Goal: Task Accomplishment & Management: Use online tool/utility

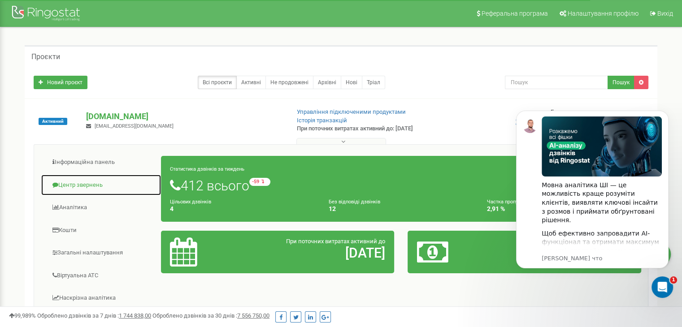
click at [85, 180] on link "Центр звернень" at bounding box center [101, 185] width 121 height 22
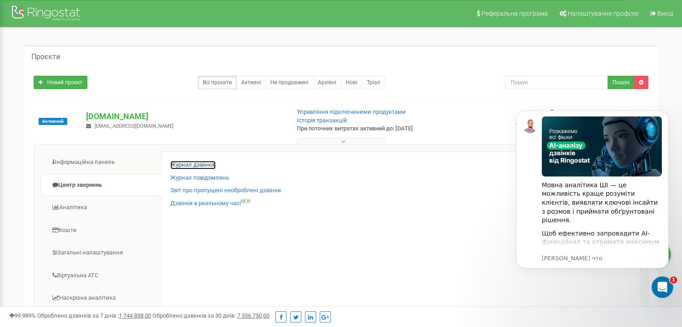
click at [177, 166] on link "Журнал дзвінків" at bounding box center [192, 165] width 45 height 9
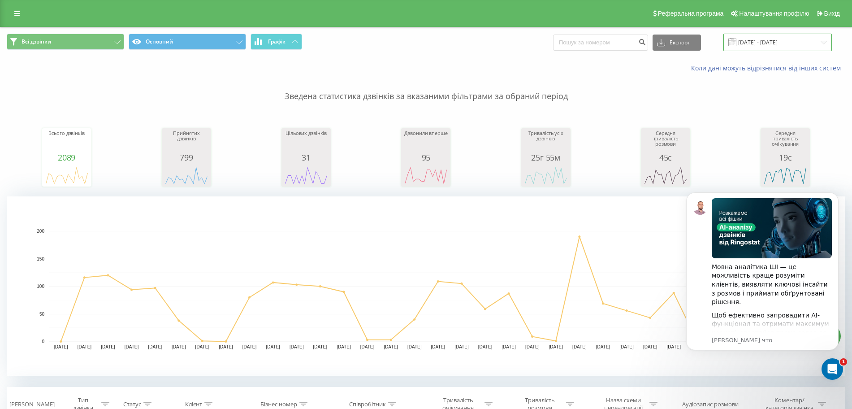
click at [758, 42] on input "[DATE] - [DATE]" at bounding box center [778, 42] width 108 height 17
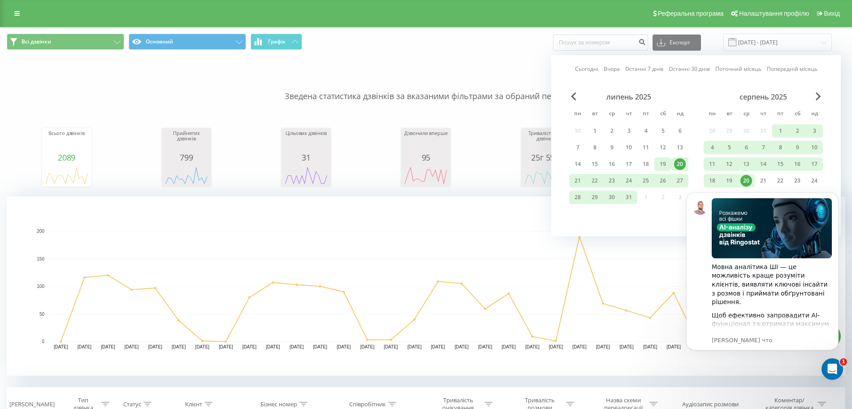
click at [669, 165] on div "19" at bounding box center [662, 163] width 17 height 13
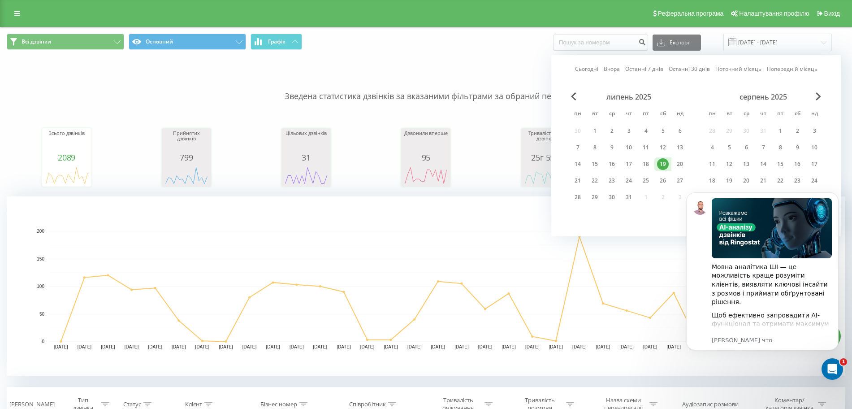
click at [729, 179] on iframe at bounding box center [762, 282] width 179 height 206
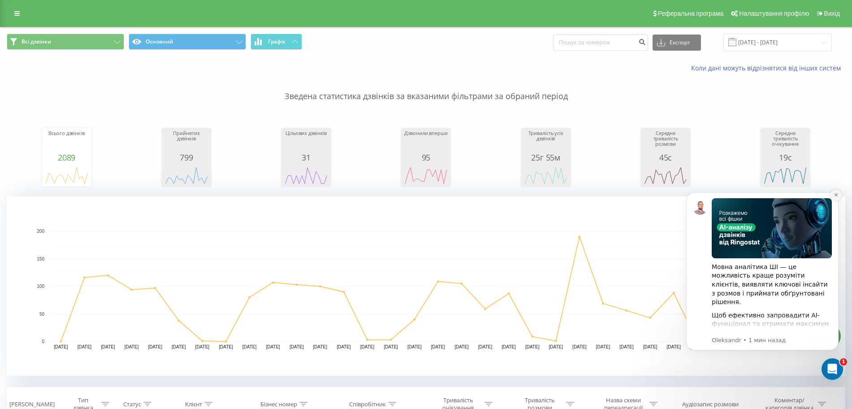
click at [835, 195] on icon "Dismiss notification" at bounding box center [836, 194] width 5 height 5
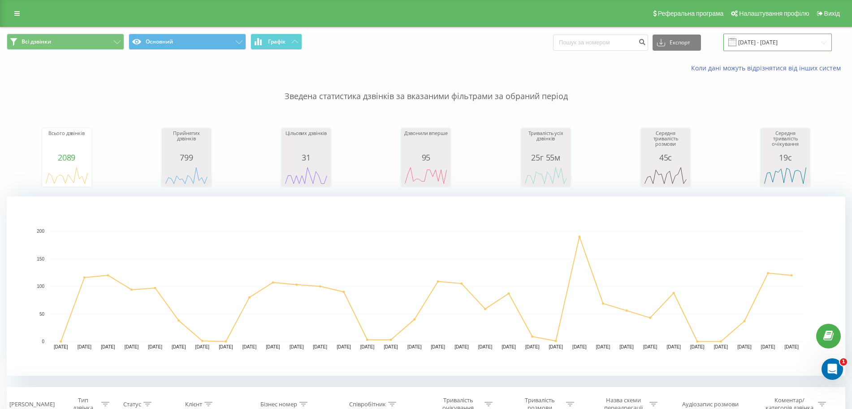
click at [767, 36] on input "[DATE] - [DATE]" at bounding box center [778, 42] width 108 height 17
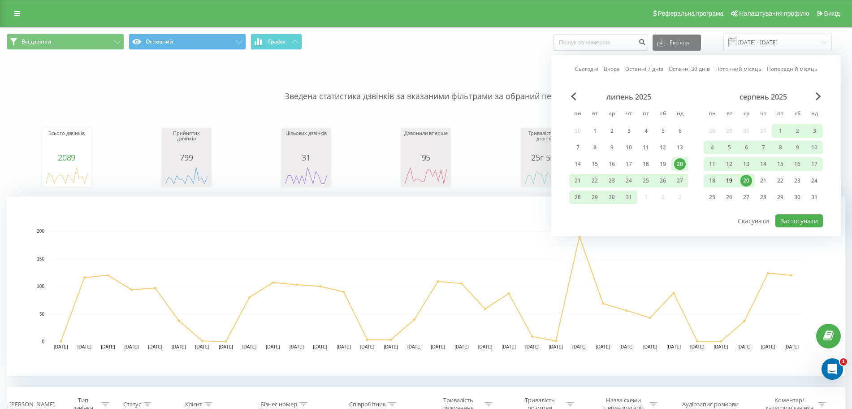
click at [728, 178] on div "19" at bounding box center [730, 181] width 12 height 12
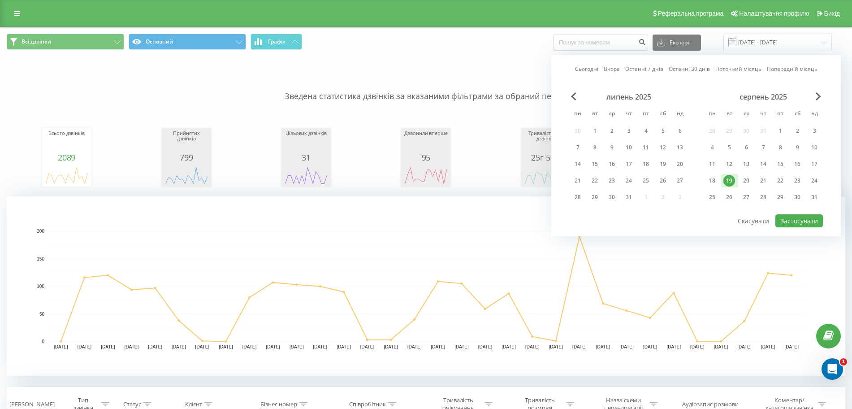
click at [743, 173] on div "серпень 2025 пн вт ср чт пт сб нд 28 29 30 31 1 2 3 4 5 6 7 8 9 10 11 12 13 14 …" at bounding box center [763, 149] width 119 height 115
click at [744, 175] on div "20" at bounding box center [747, 181] width 12 height 12
click at [793, 223] on button "Застосувати" at bounding box center [799, 220] width 48 height 13
type input "[DATE] - [DATE]"
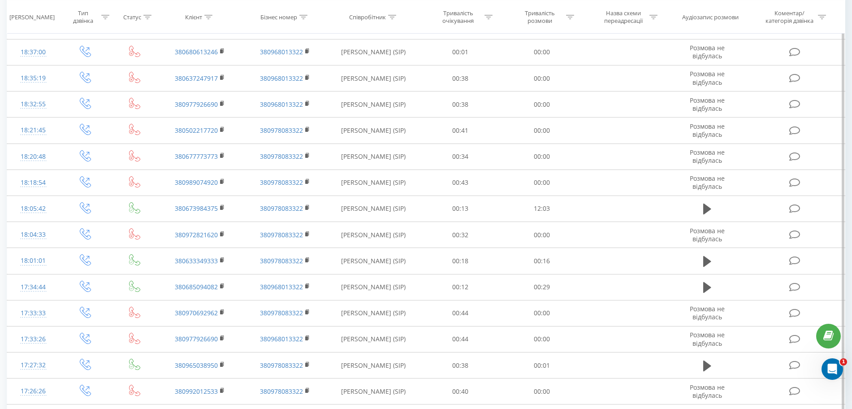
scroll to position [716, 0]
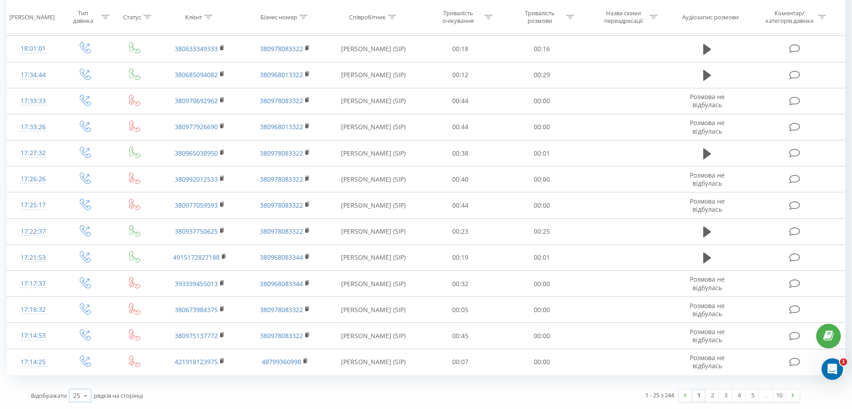
click at [80, 397] on icon at bounding box center [85, 395] width 13 height 17
click at [77, 381] on span "100" at bounding box center [78, 382] width 11 height 9
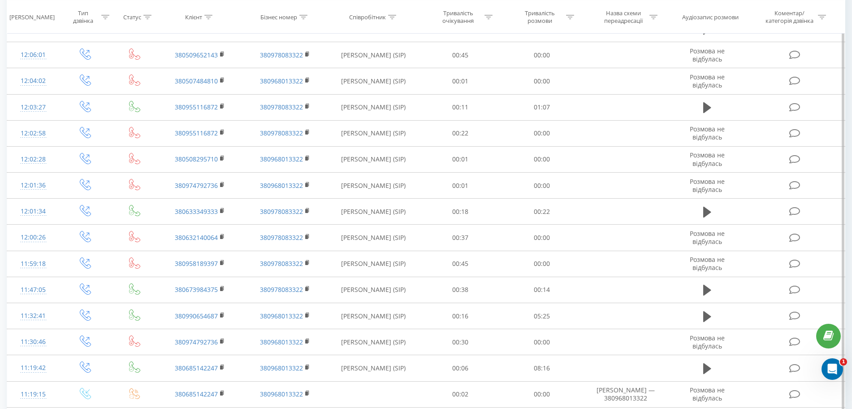
scroll to position [2673, 0]
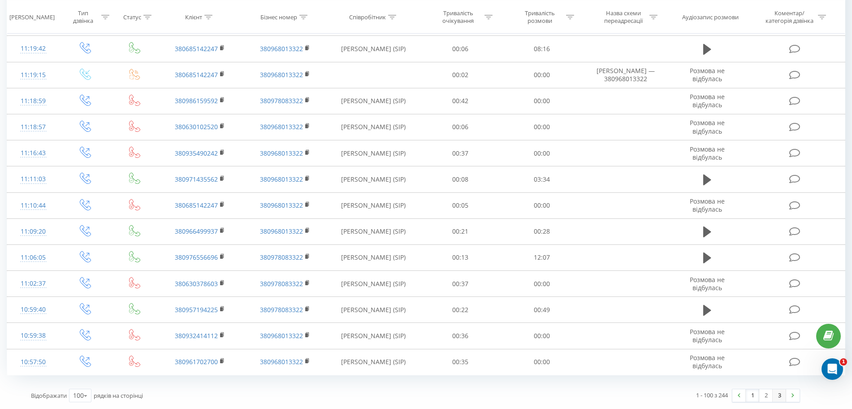
click at [775, 399] on link "3" at bounding box center [779, 395] width 13 height 13
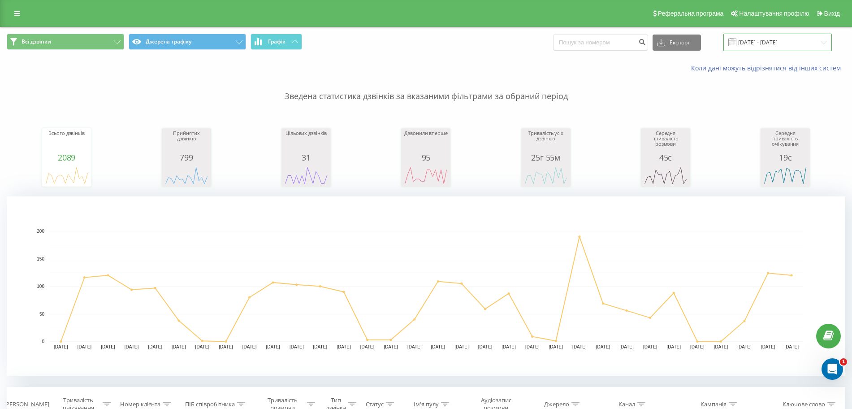
click at [763, 44] on input "[DATE] - [DATE]" at bounding box center [778, 42] width 108 height 17
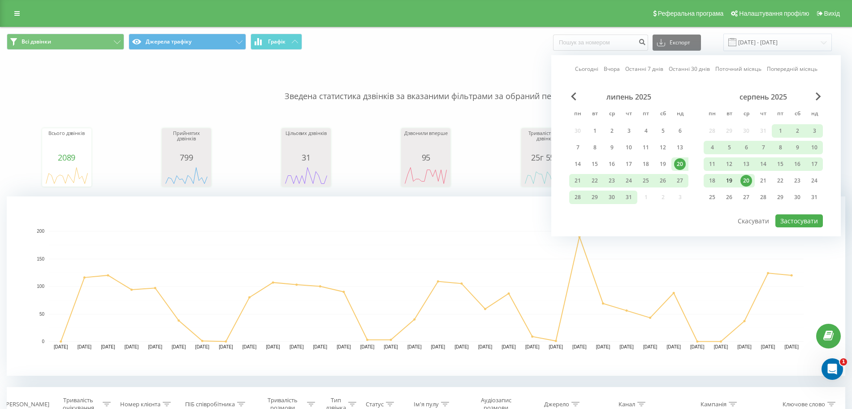
click at [732, 179] on div "19" at bounding box center [730, 181] width 12 height 12
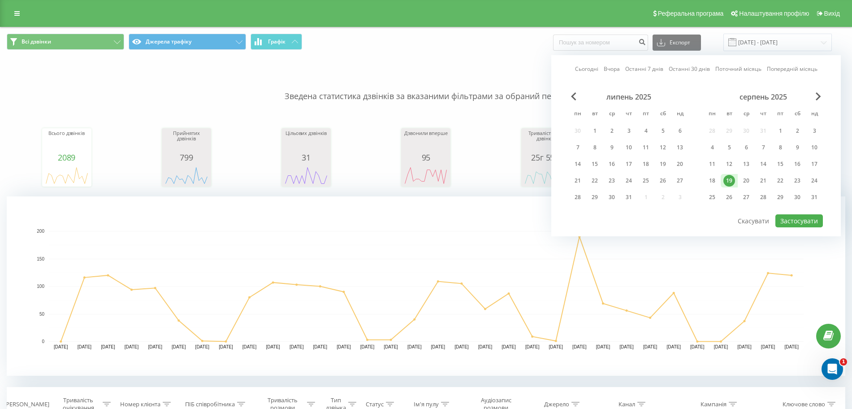
click at [737, 179] on div "19" at bounding box center [729, 180] width 17 height 13
click at [742, 178] on div "20" at bounding box center [747, 181] width 12 height 12
click at [731, 184] on div "19" at bounding box center [730, 181] width 12 height 12
click at [787, 218] on button "Застосувати" at bounding box center [799, 220] width 48 height 13
type input "[DATE] - [DATE]"
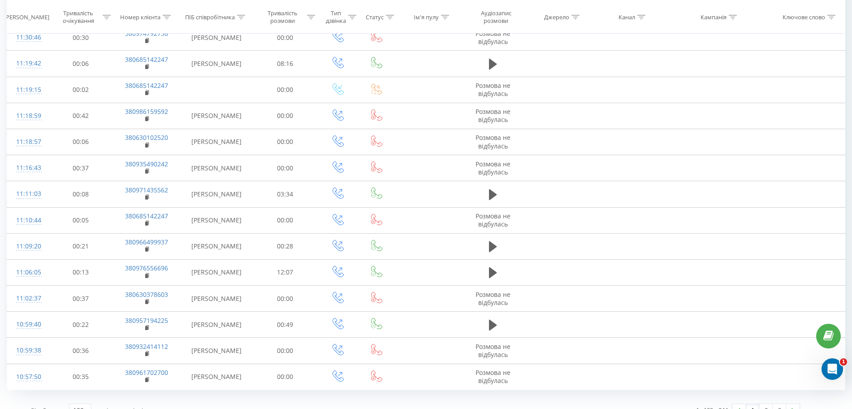
scroll to position [2673, 0]
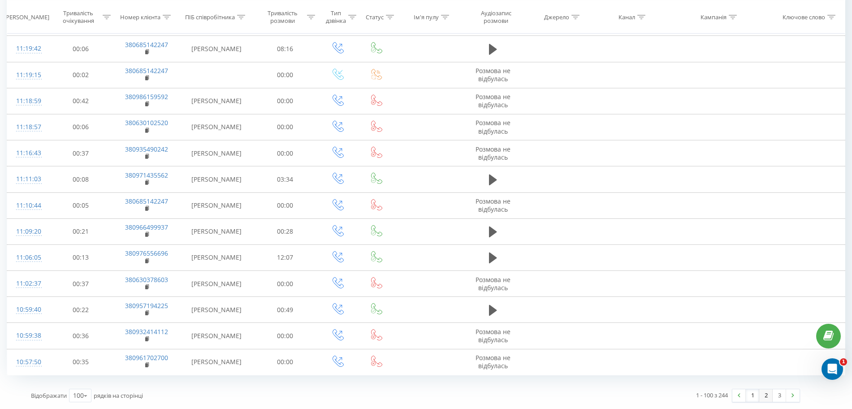
click at [769, 394] on link "2" at bounding box center [765, 395] width 13 height 13
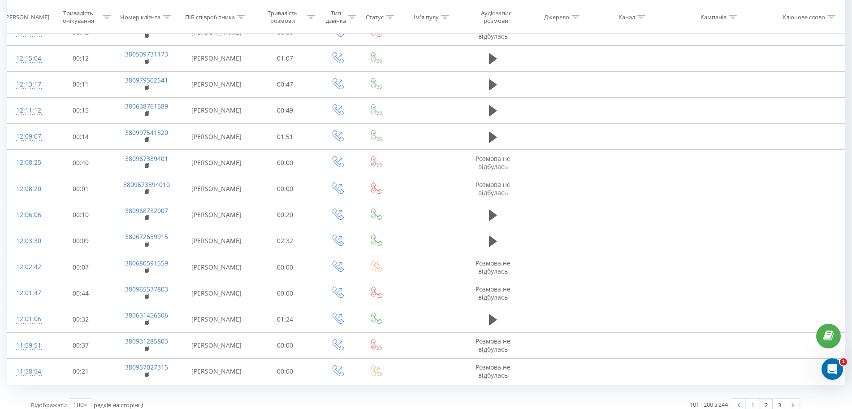
scroll to position [2690, 0]
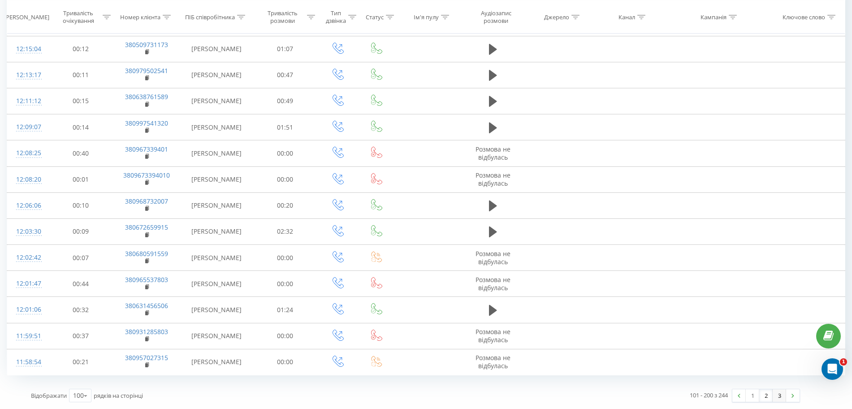
click at [780, 399] on link "3" at bounding box center [779, 395] width 13 height 13
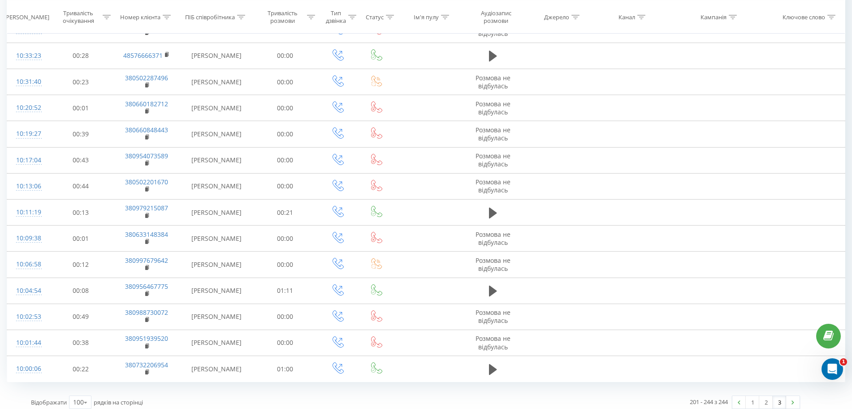
scroll to position [1212, 0]
